Goal: Transaction & Acquisition: Purchase product/service

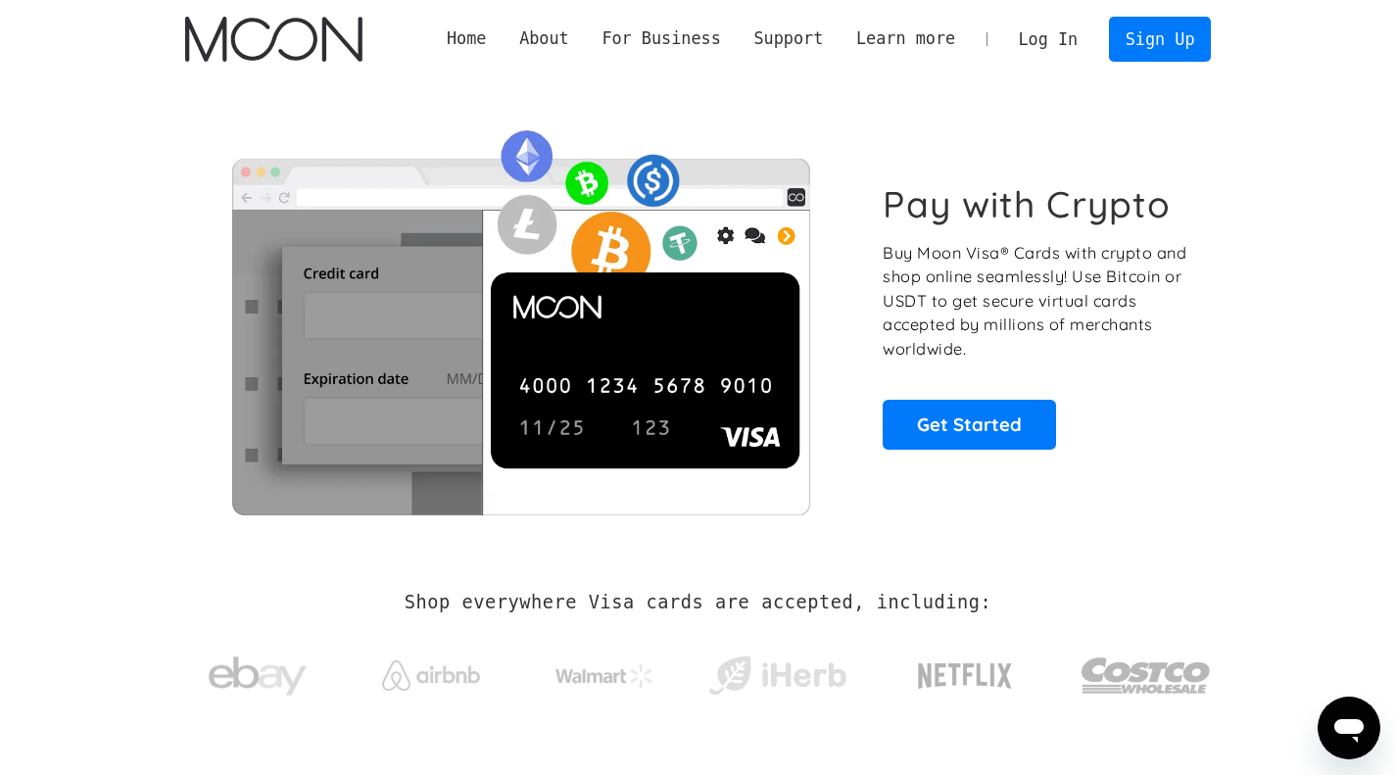
click at [1204, 161] on div "Pay with Crypto Buy Moon Visa® Cards with crypto and shop online seamlessly! Us…" at bounding box center [698, 316] width 1027 height 398
click at [1078, 37] on link "Log In" at bounding box center [1048, 39] width 92 height 43
click at [1045, 33] on link "Log In" at bounding box center [1048, 39] width 92 height 43
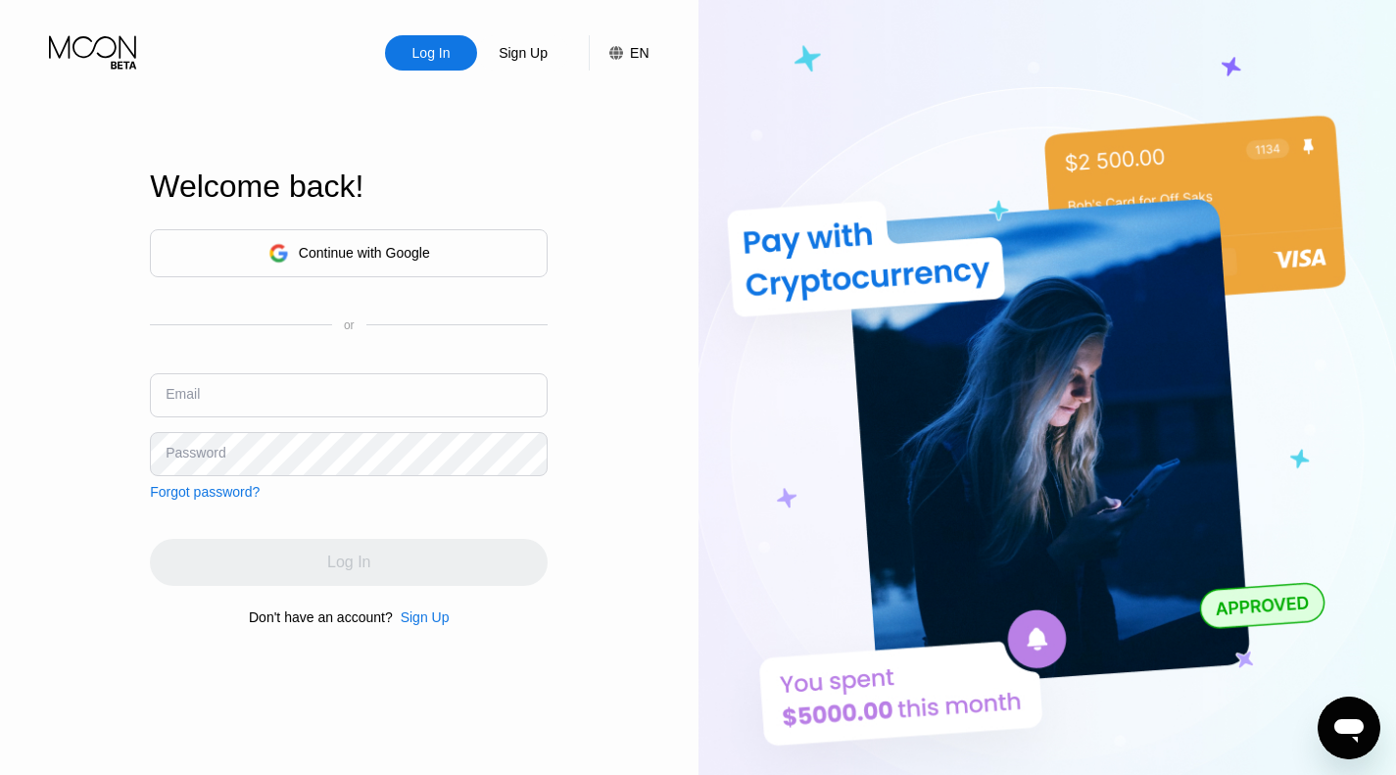
type input "appendix_fastness101@simplelogin.com"
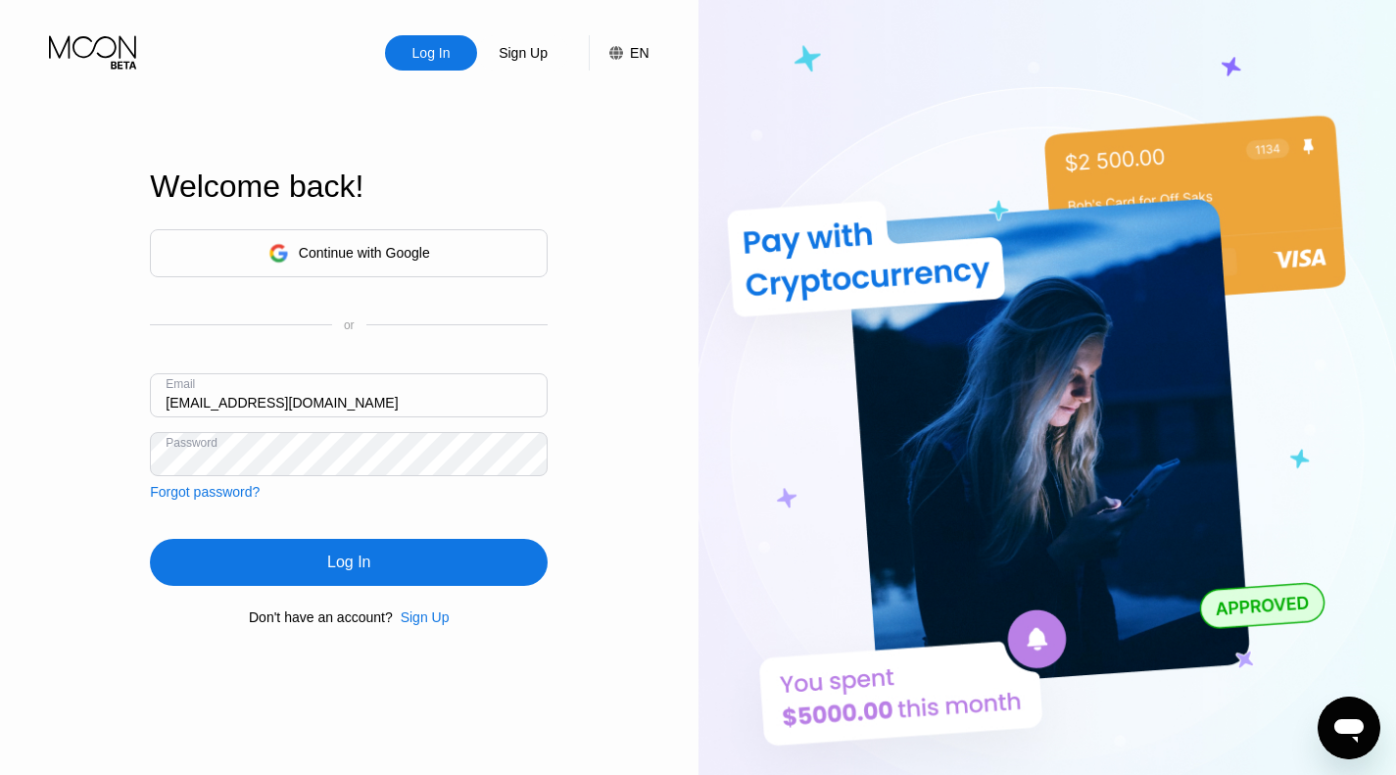
click at [326, 571] on div "Log In" at bounding box center [349, 562] width 398 height 47
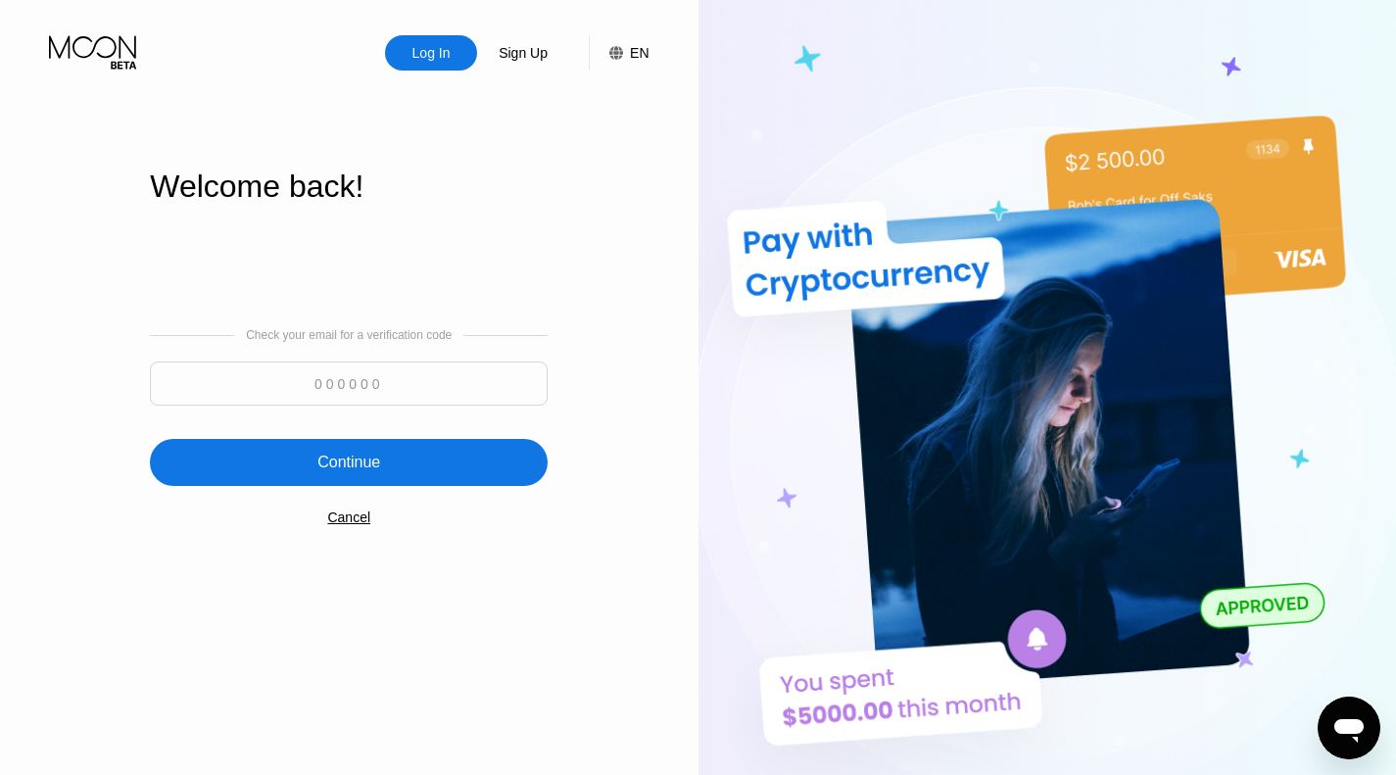
click at [324, 375] on input at bounding box center [349, 384] width 398 height 44
type input "656638"
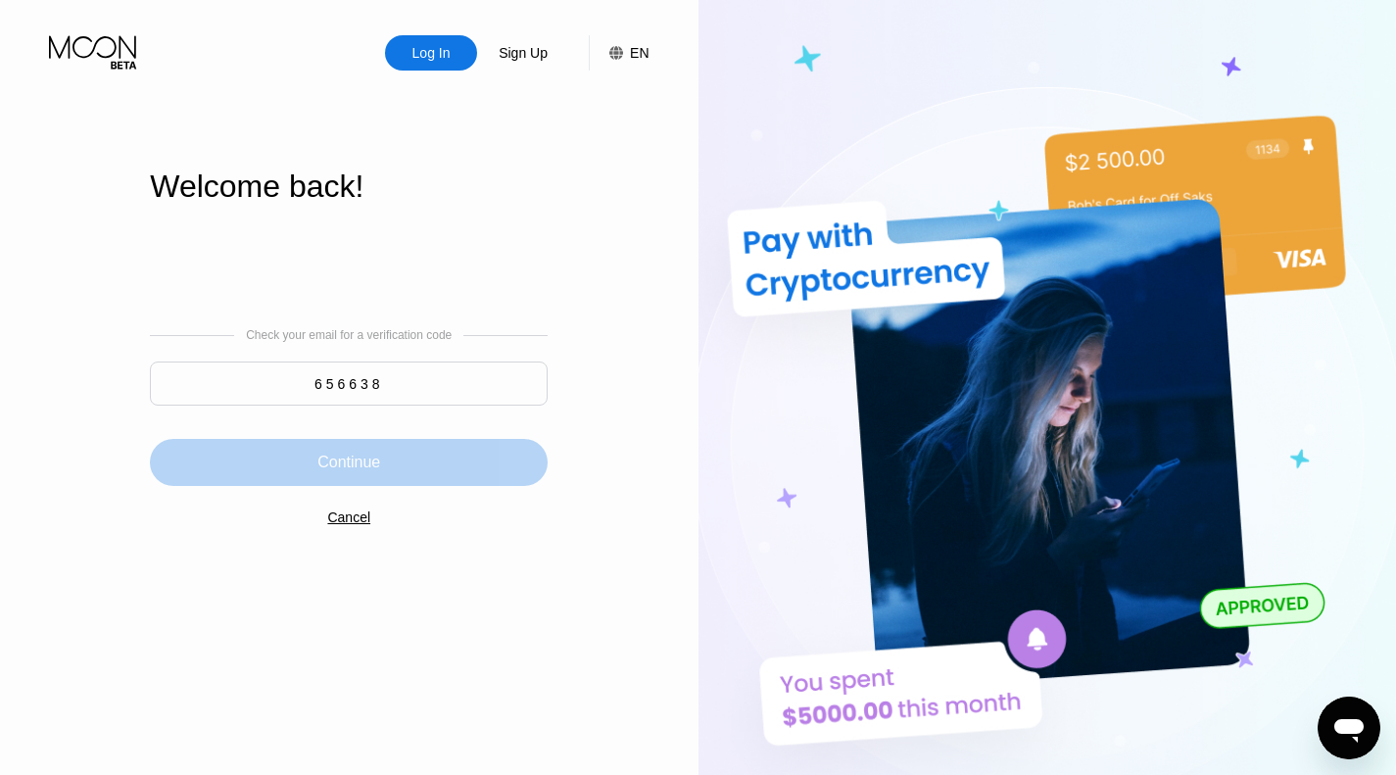
click at [390, 448] on div "Continue" at bounding box center [349, 462] width 398 height 47
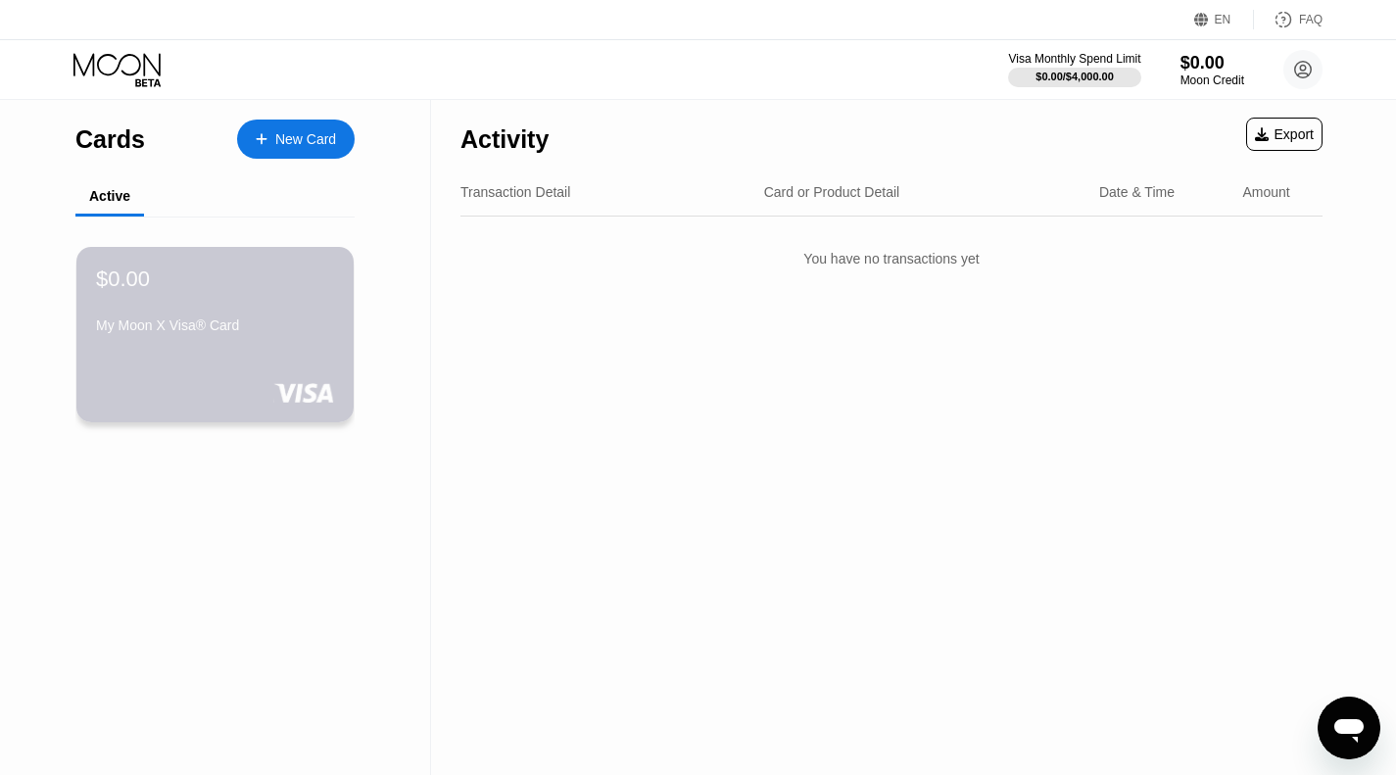
click at [213, 307] on div "$0.00 My Moon X Visa® Card" at bounding box center [215, 304] width 238 height 74
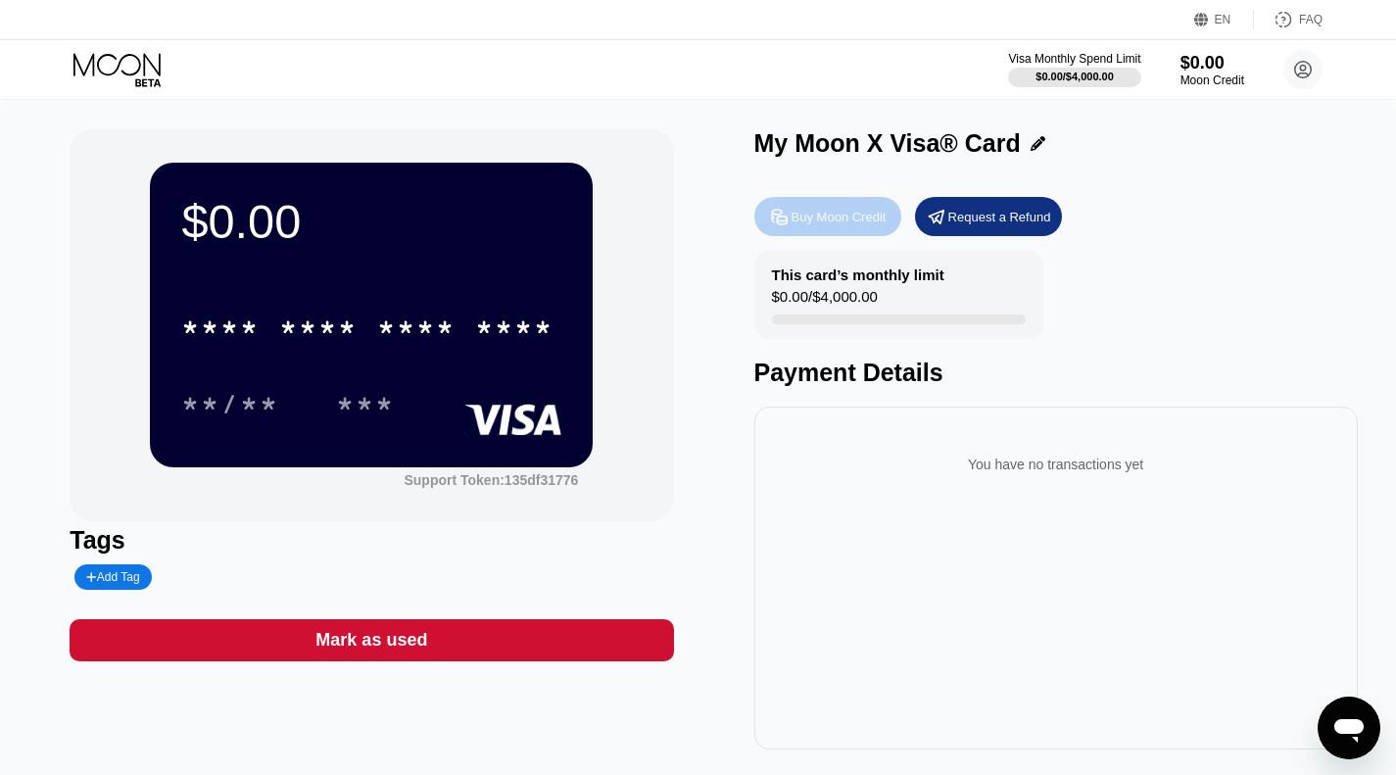
click at [843, 216] on div "Buy Moon Credit" at bounding box center [839, 217] width 95 height 17
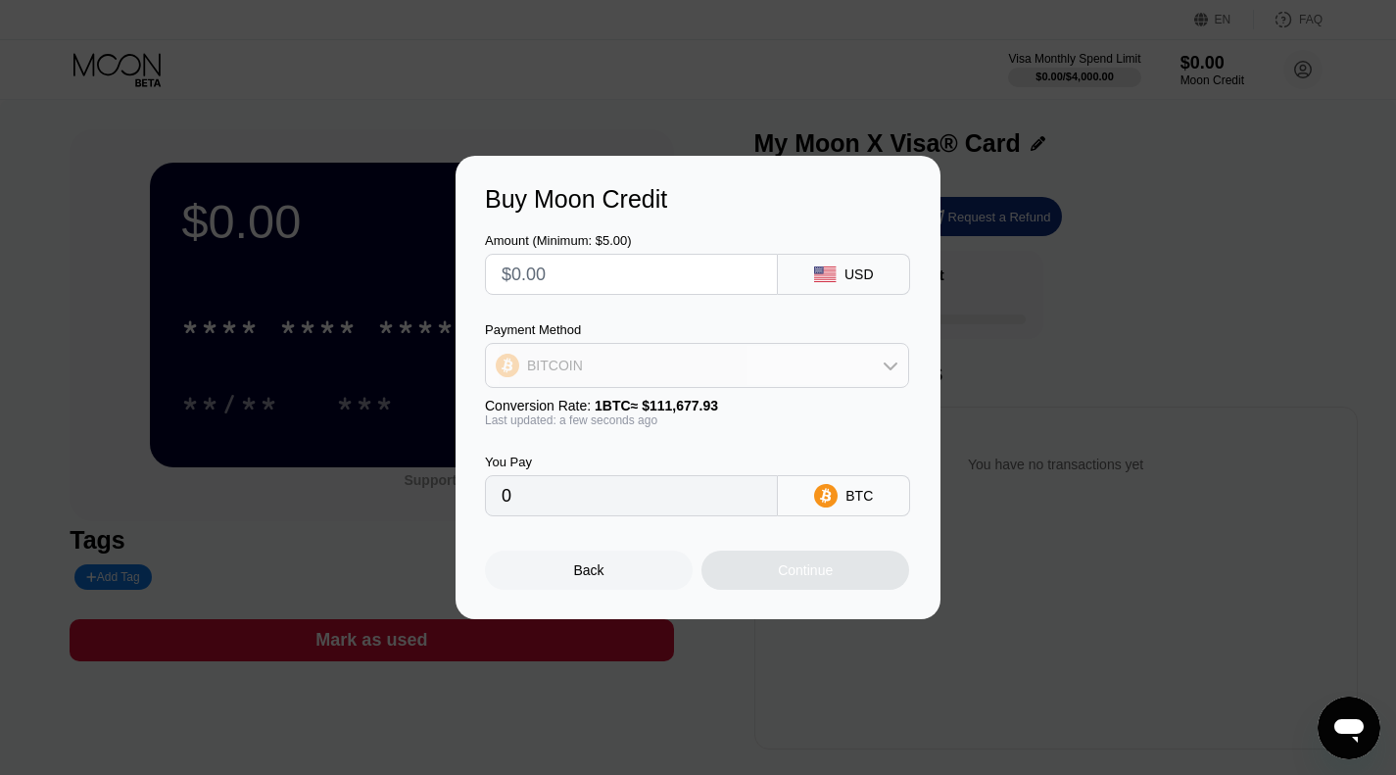
click at [685, 372] on div "BITCOIN" at bounding box center [697, 365] width 422 height 39
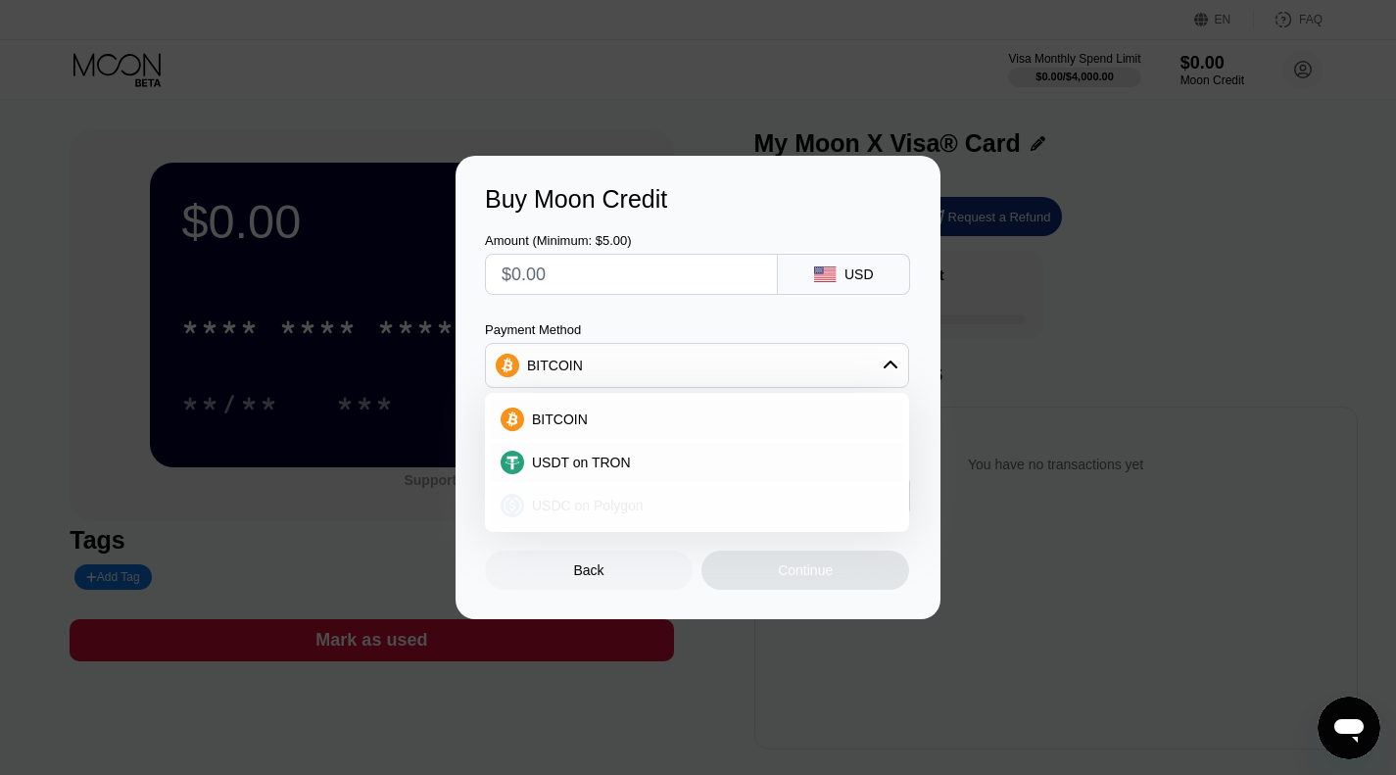
click at [622, 513] on span "USDC on Polygon" at bounding box center [588, 506] width 112 height 16
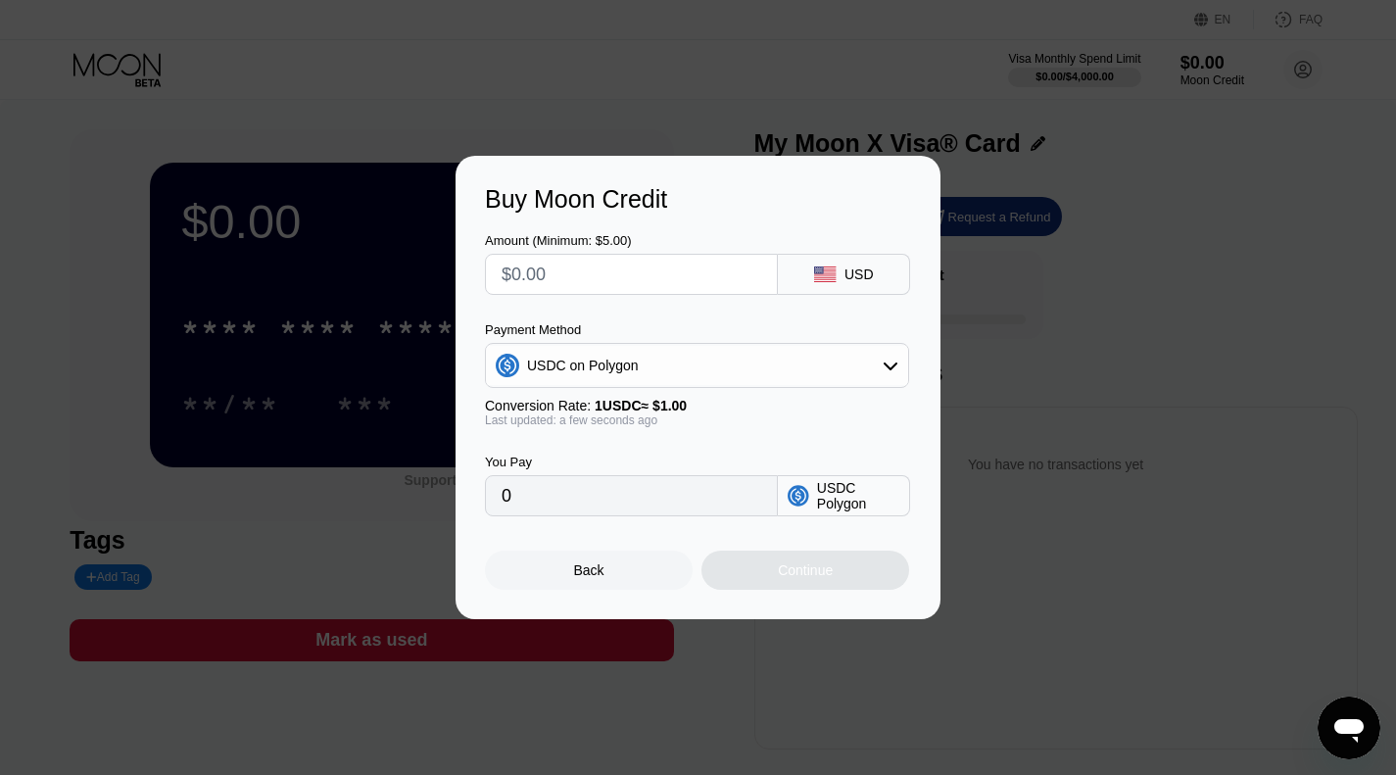
click at [660, 512] on input "0" at bounding box center [632, 495] width 260 height 39
click at [593, 279] on input "text" at bounding box center [632, 274] width 260 height 39
type input "$14"
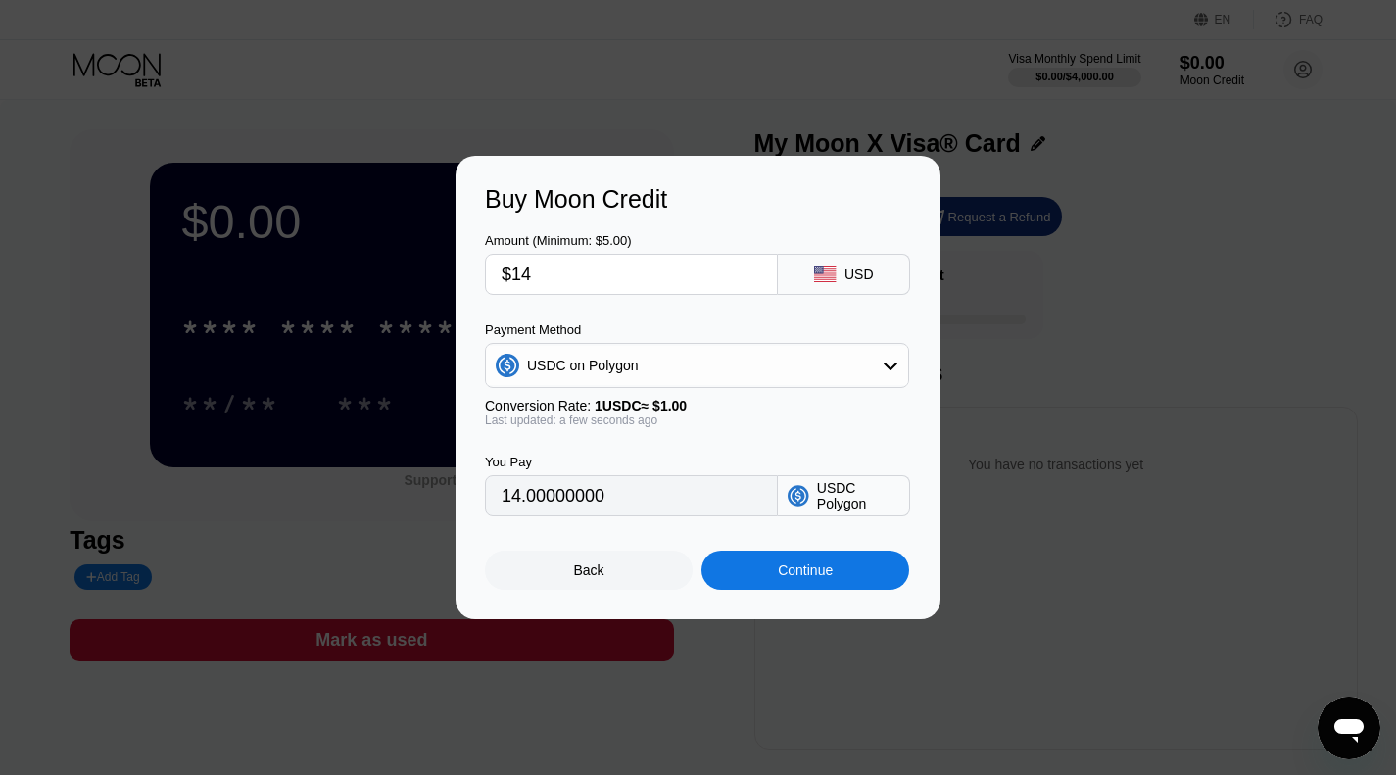
type input "14.00000000"
type input "$14"
click at [850, 581] on div "Continue" at bounding box center [806, 570] width 208 height 39
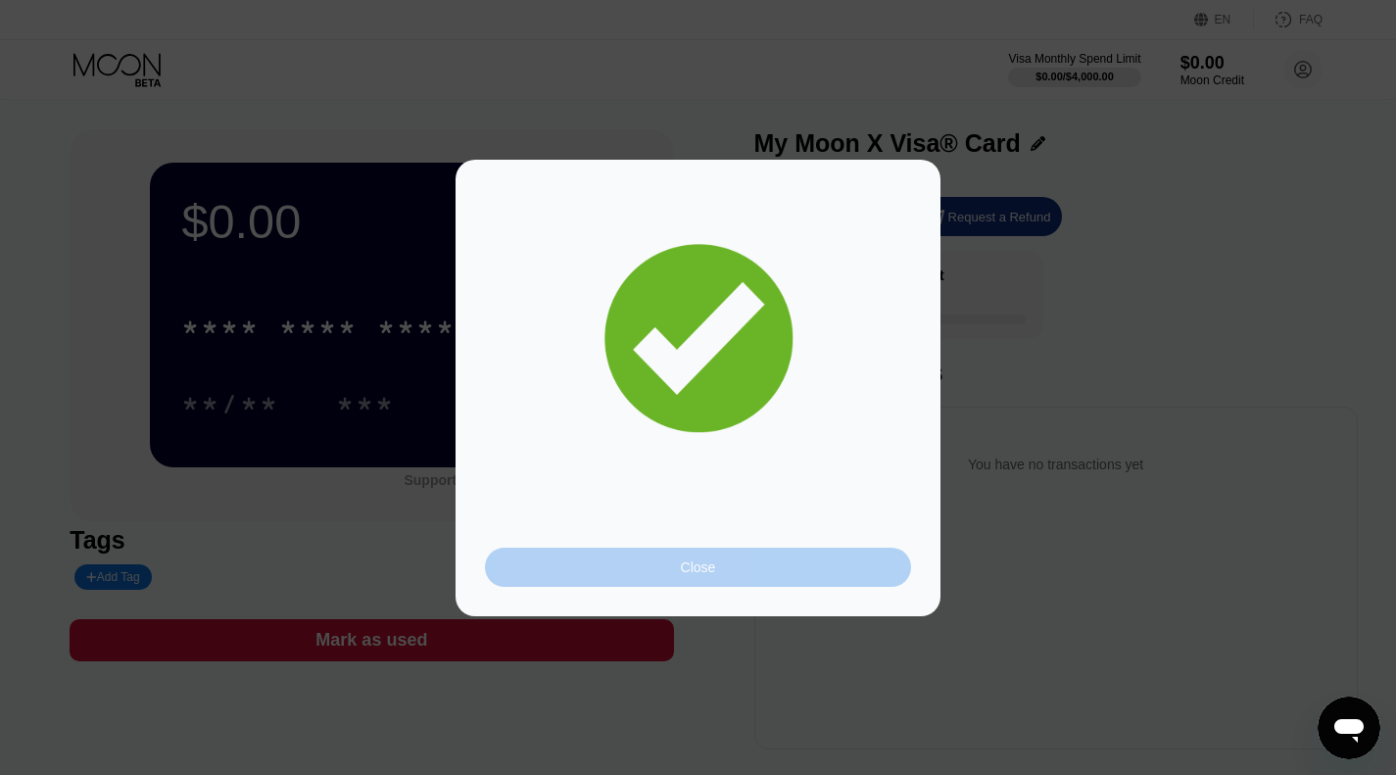
click at [689, 585] on div "Close" at bounding box center [698, 567] width 426 height 39
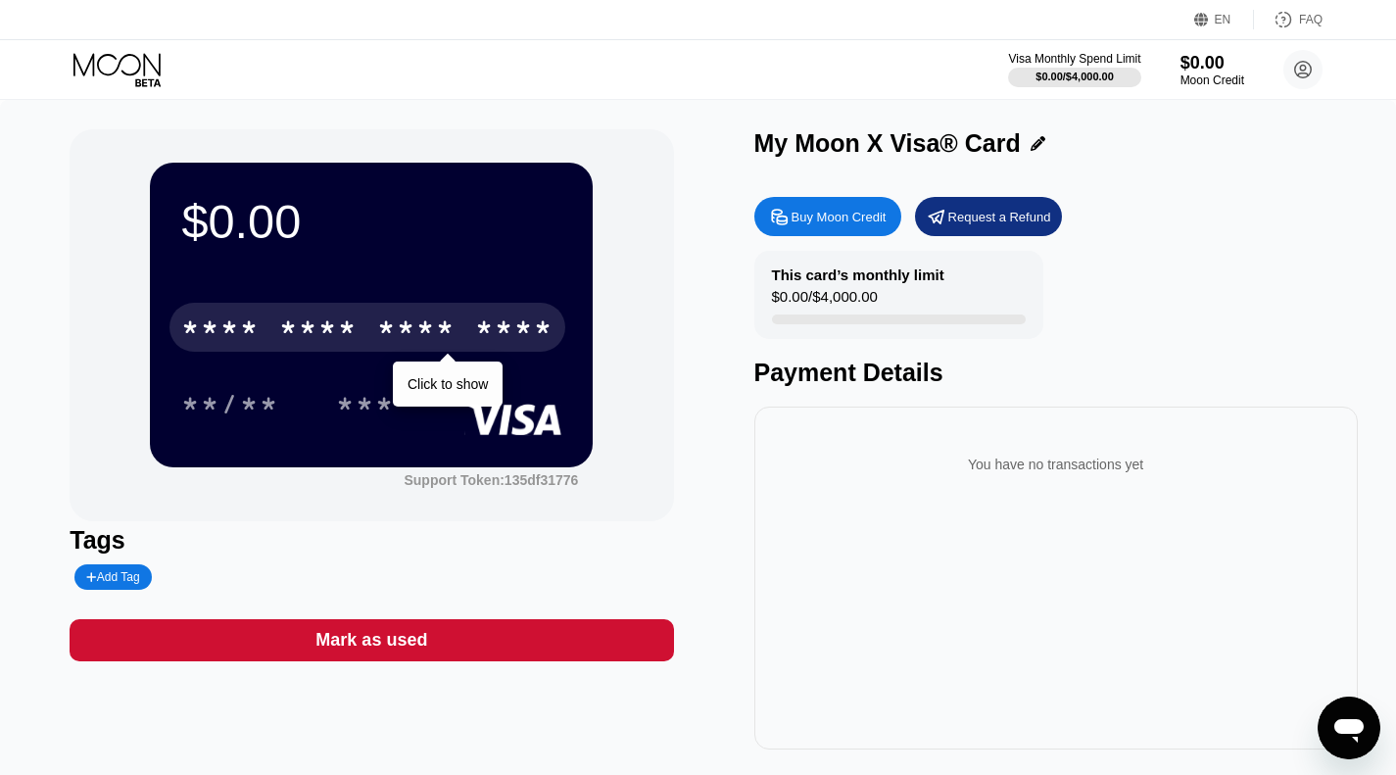
click at [391, 334] on div "* * * *" at bounding box center [416, 330] width 78 height 31
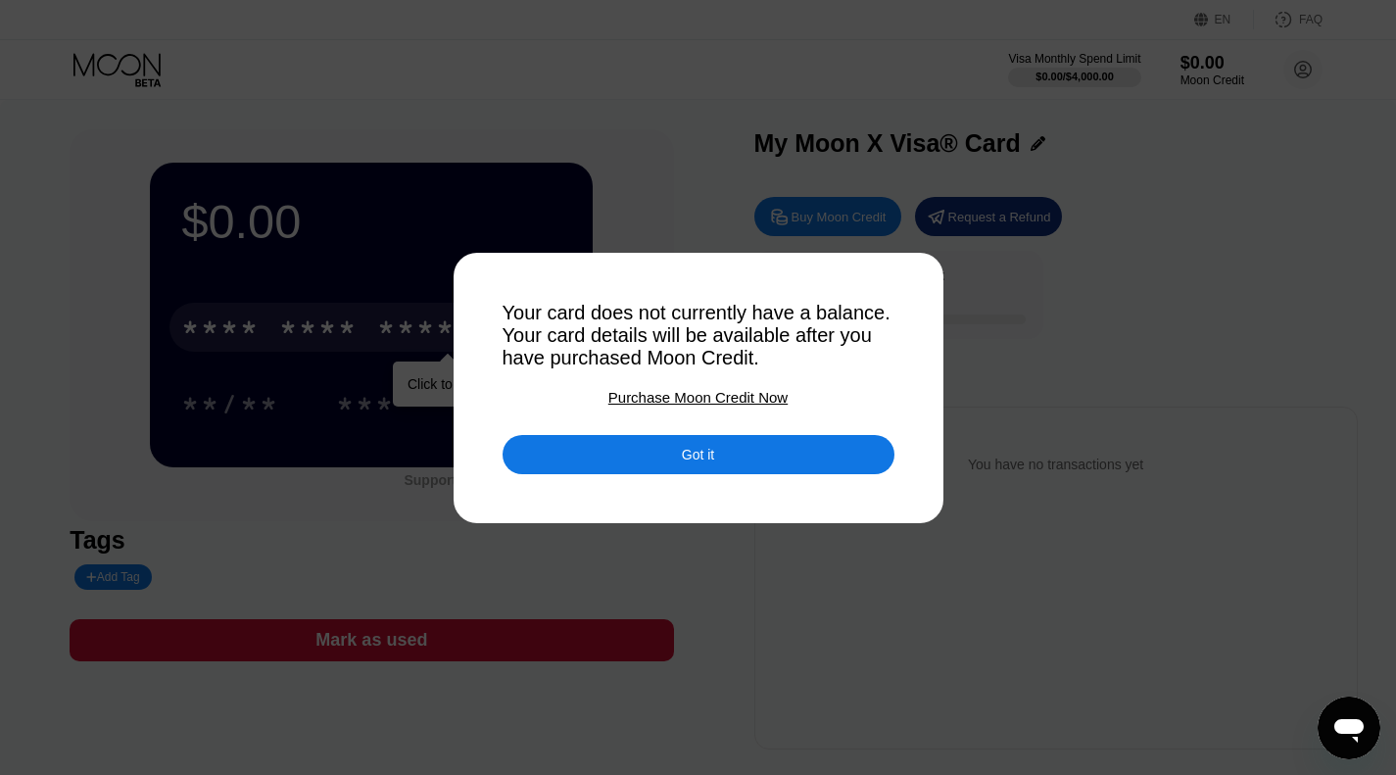
click at [589, 463] on div "Got it" at bounding box center [699, 454] width 392 height 39
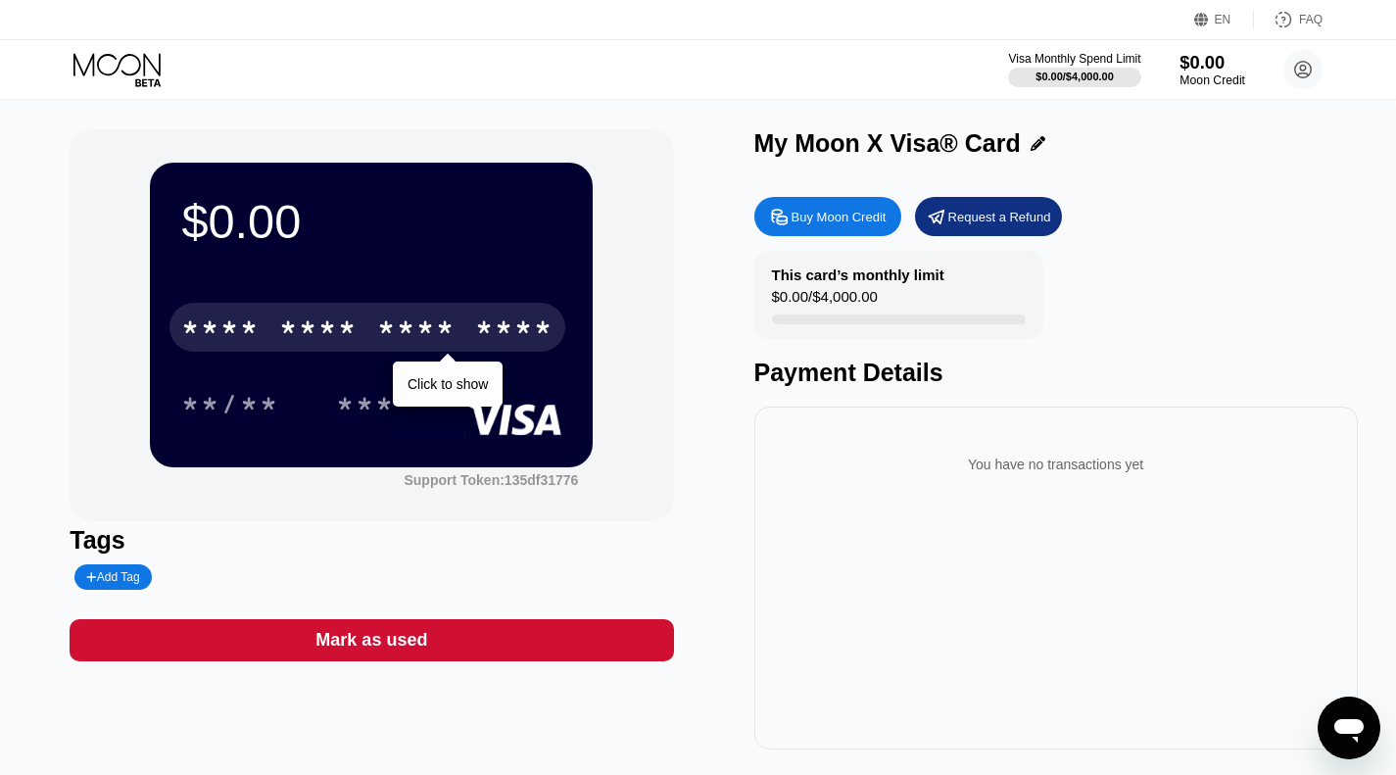
click at [1185, 81] on div "Moon Credit" at bounding box center [1213, 80] width 66 height 14
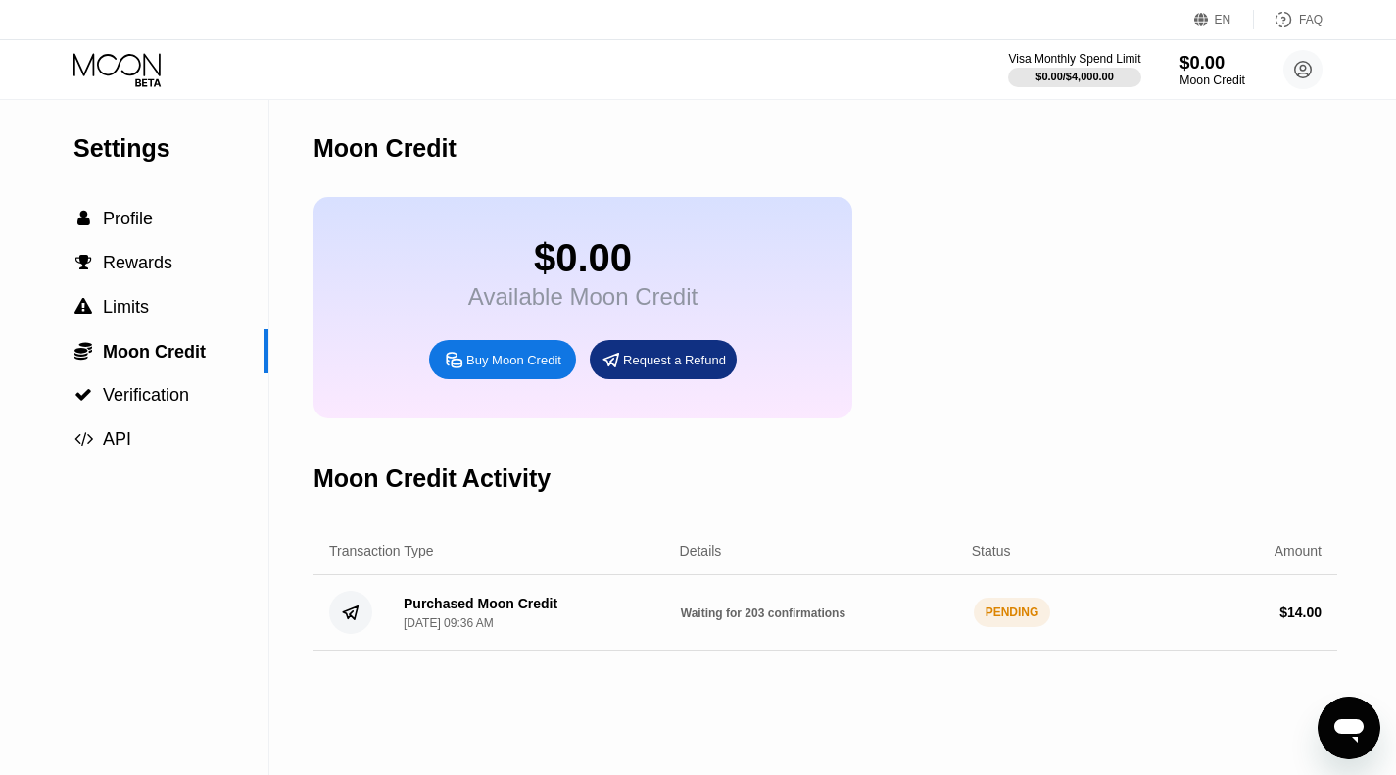
click at [1203, 63] on div "$0.00" at bounding box center [1213, 62] width 66 height 21
click at [137, 228] on span "Profile" at bounding box center [128, 219] width 50 height 20
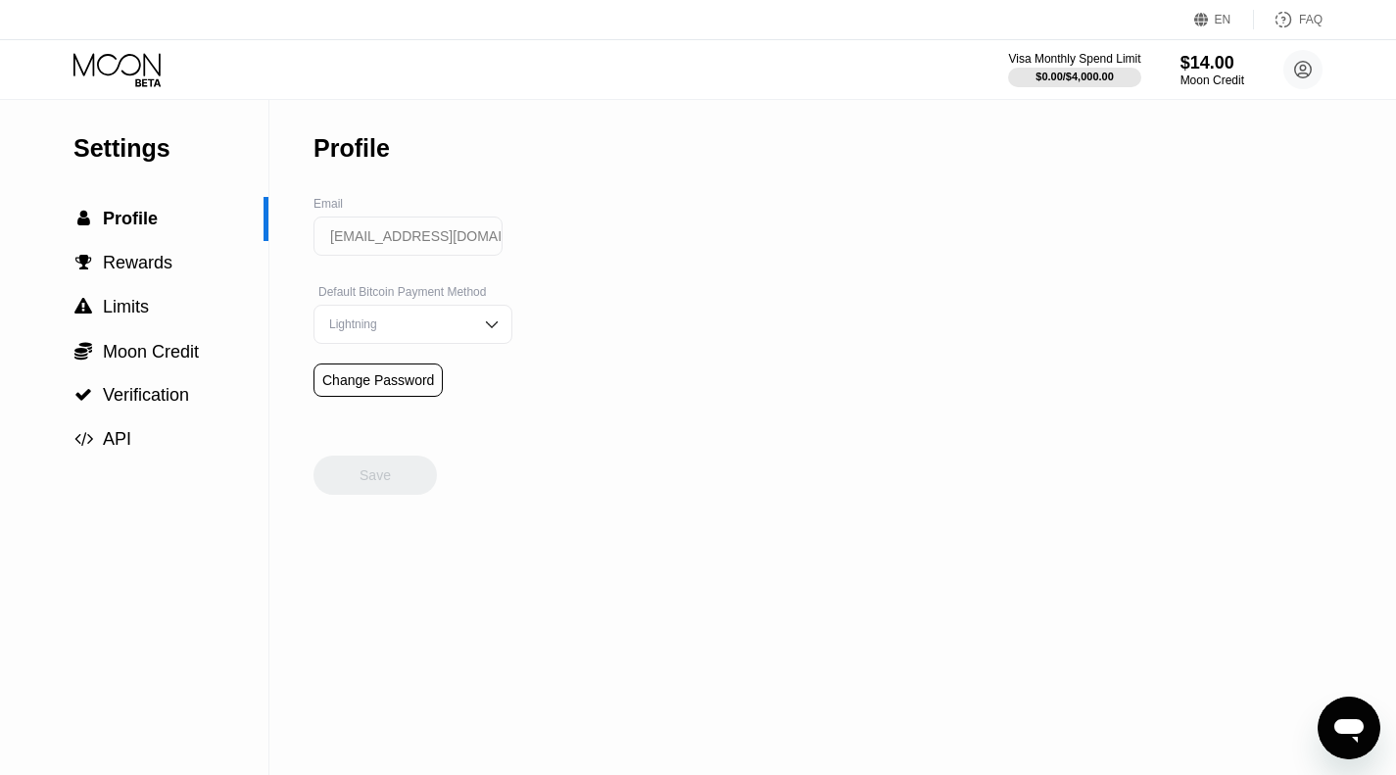
click at [127, 71] on icon at bounding box center [118, 70] width 91 height 34
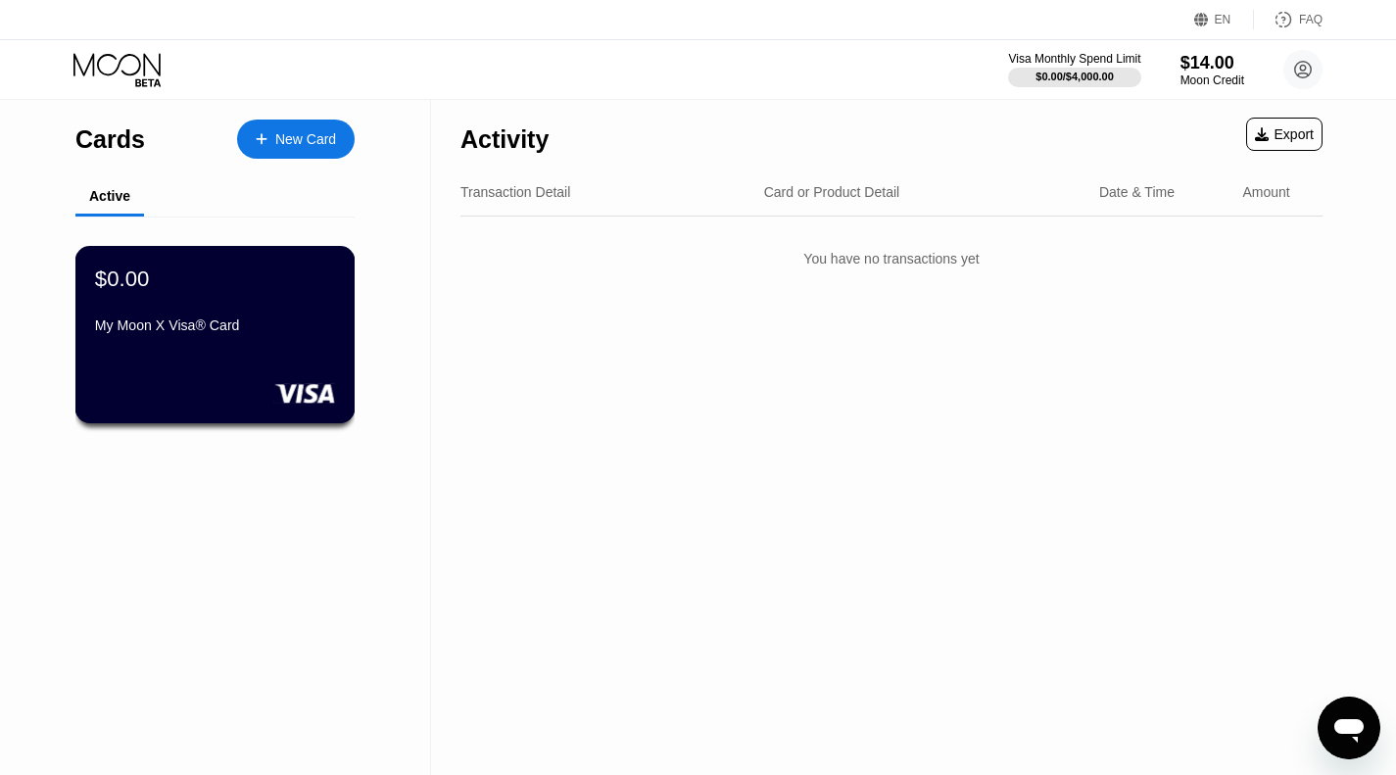
click at [300, 358] on div "$0.00 My Moon X Visa® Card" at bounding box center [215, 334] width 280 height 177
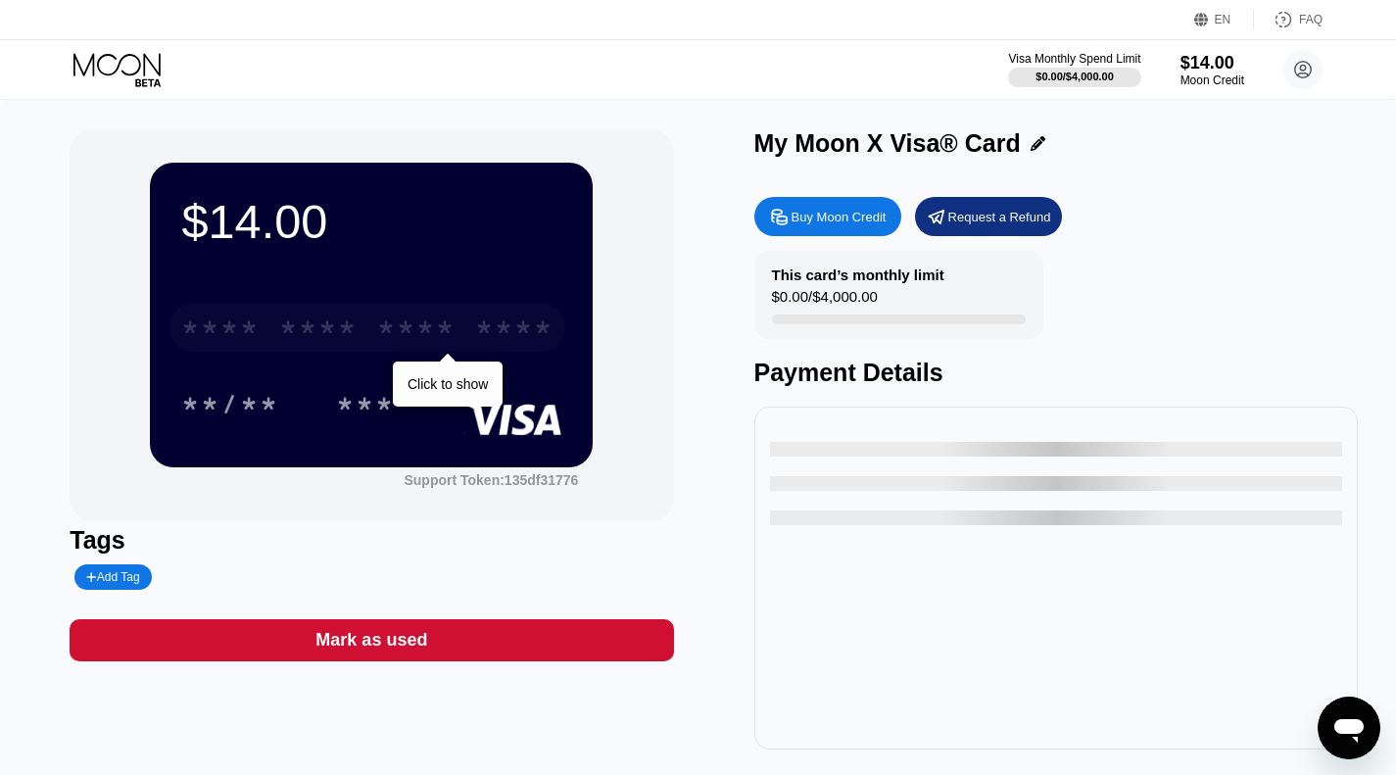
click at [398, 326] on div "* * * *" at bounding box center [416, 330] width 78 height 31
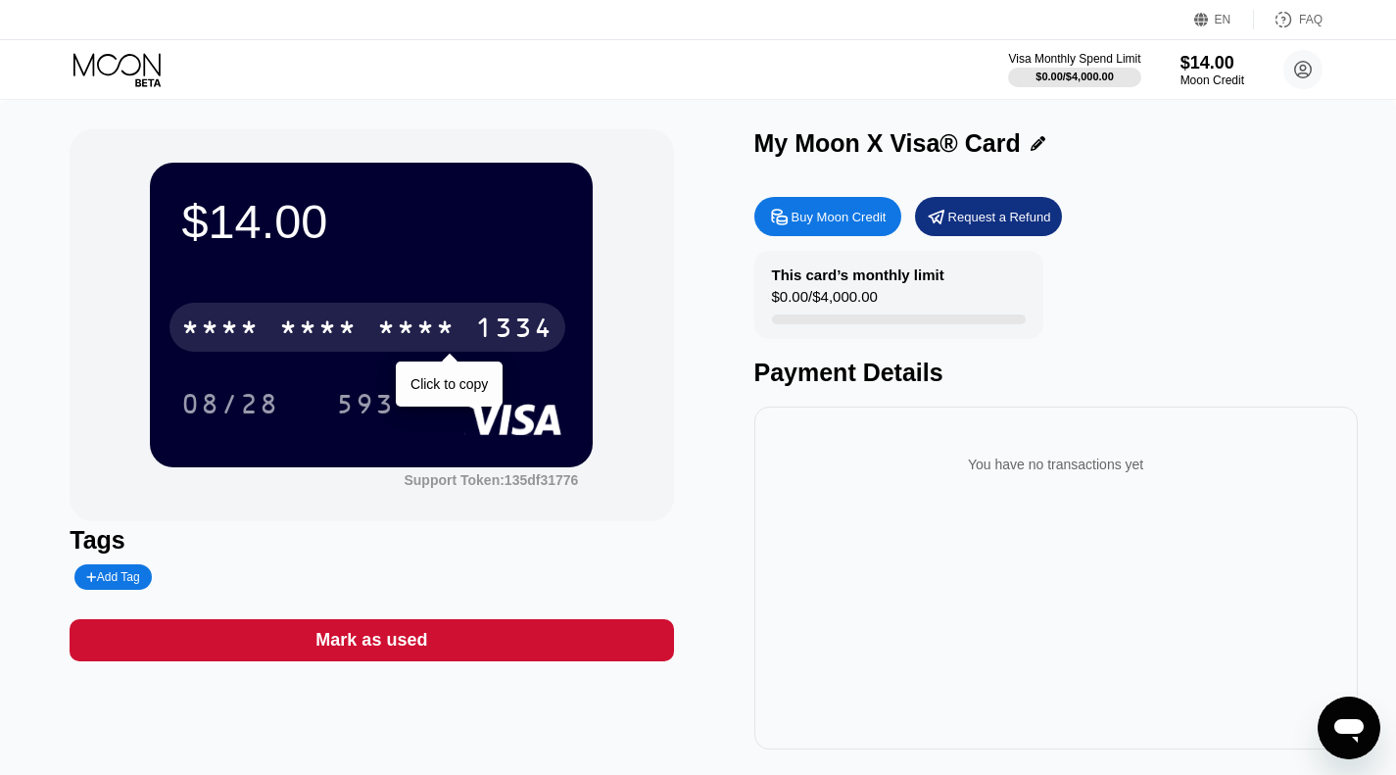
click at [666, 508] on div "$14.00 * * * * * * * * * * * * 1334 Click to copy 08/28 593 Support Token: 135d…" at bounding box center [372, 325] width 604 height 392
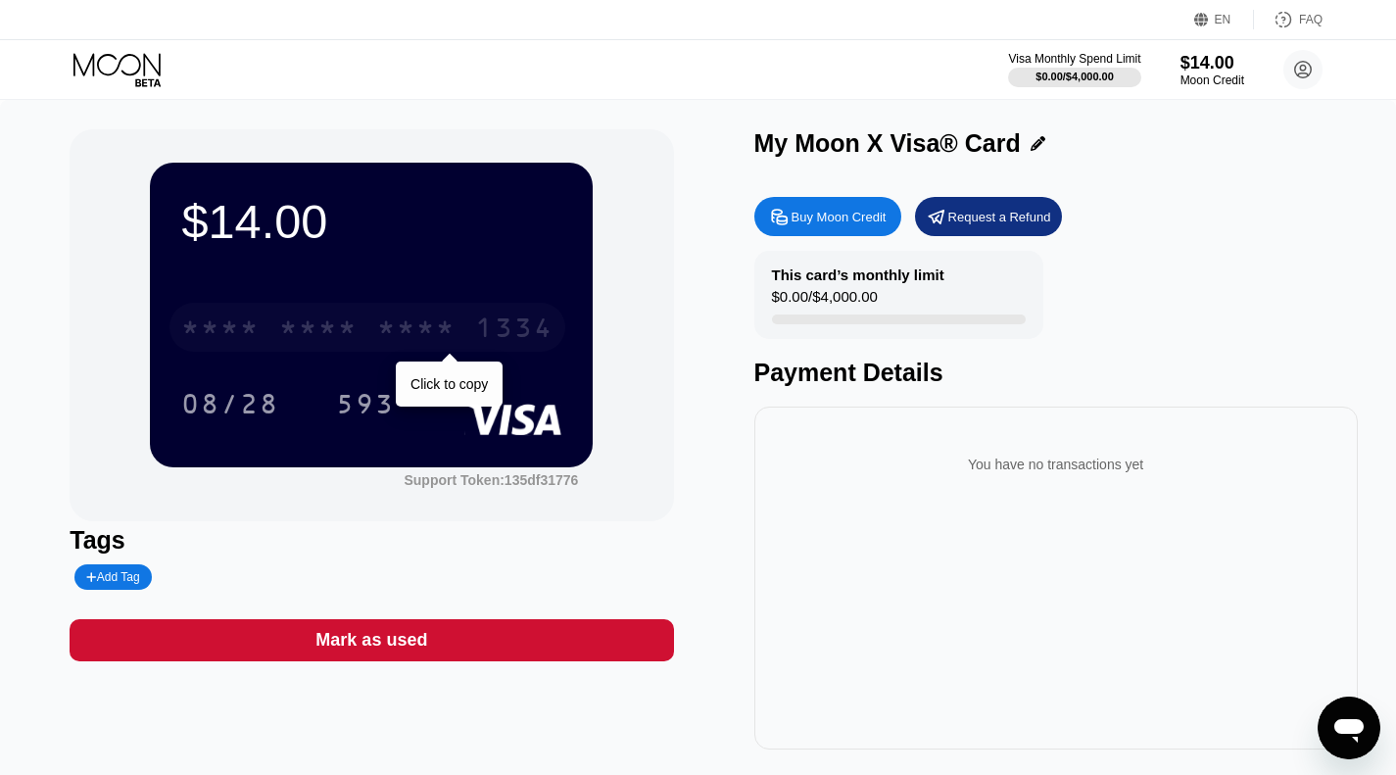
click at [399, 324] on div "* * * *" at bounding box center [416, 330] width 78 height 31
